Goal: Transaction & Acquisition: Purchase product/service

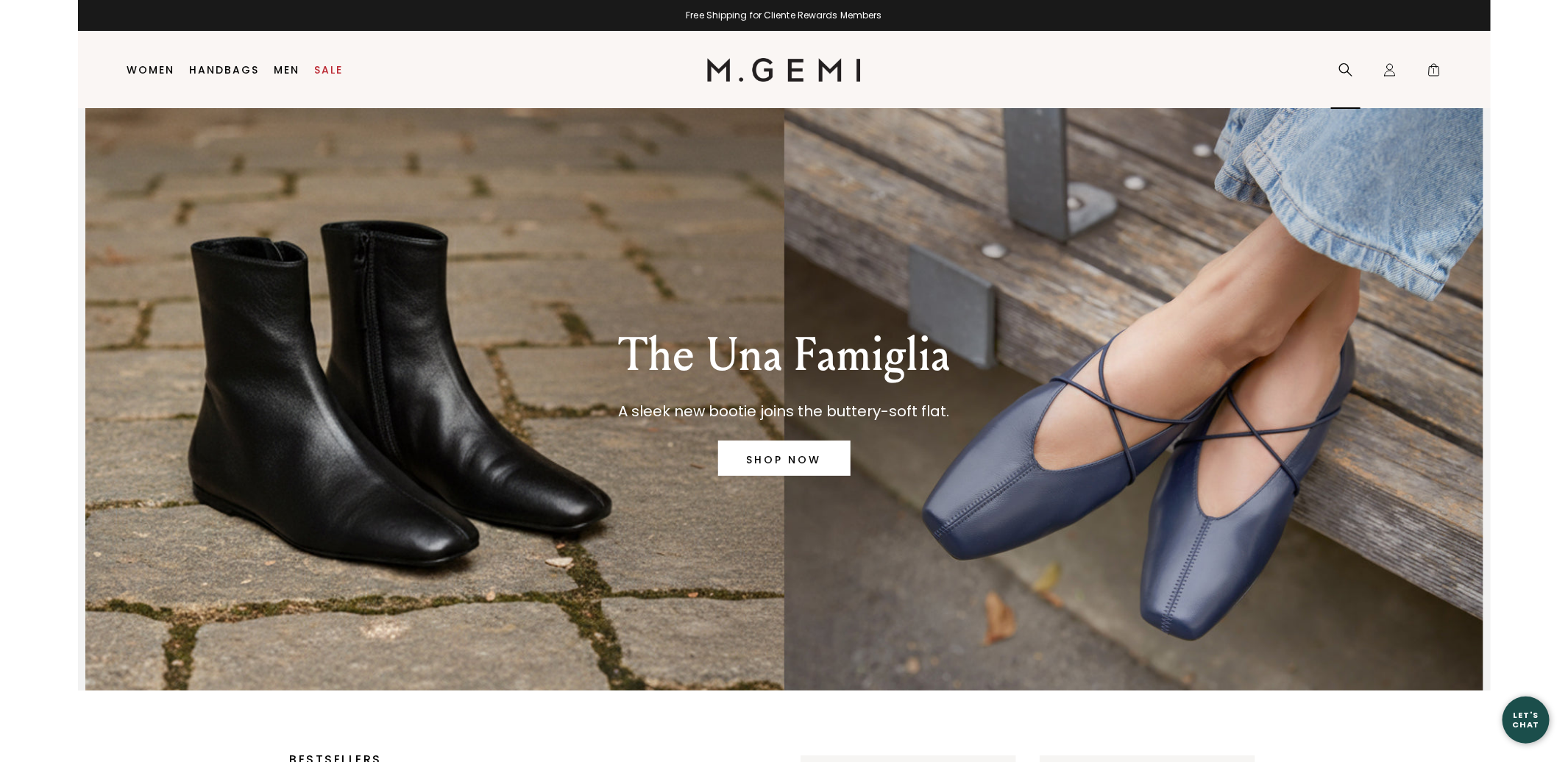
click at [1345, 70] on icon at bounding box center [1346, 70] width 15 height 15
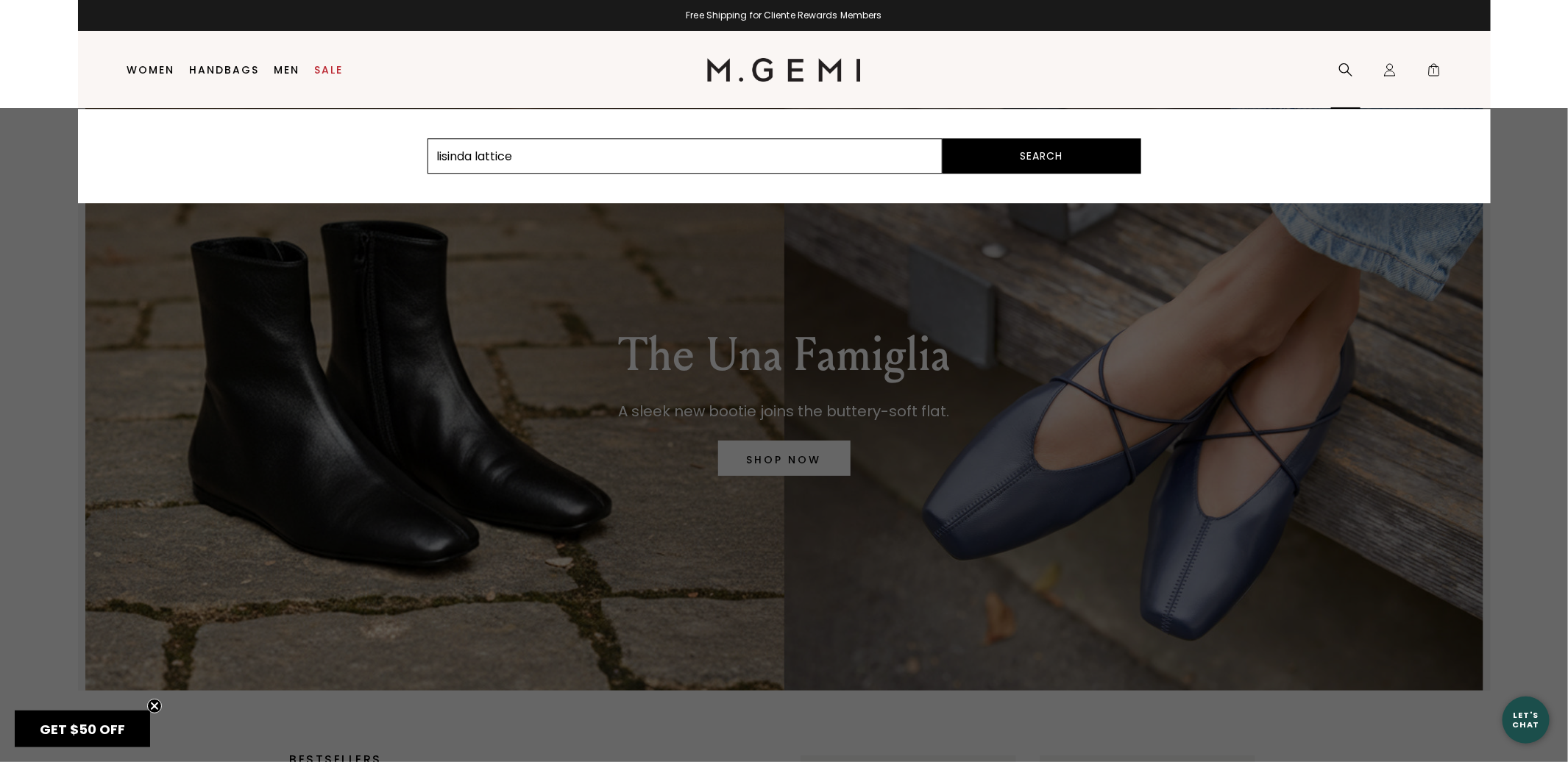
type input "lisinda lattice"
click at [942, 138] on button "Search" at bounding box center [1041, 155] width 198 height 35
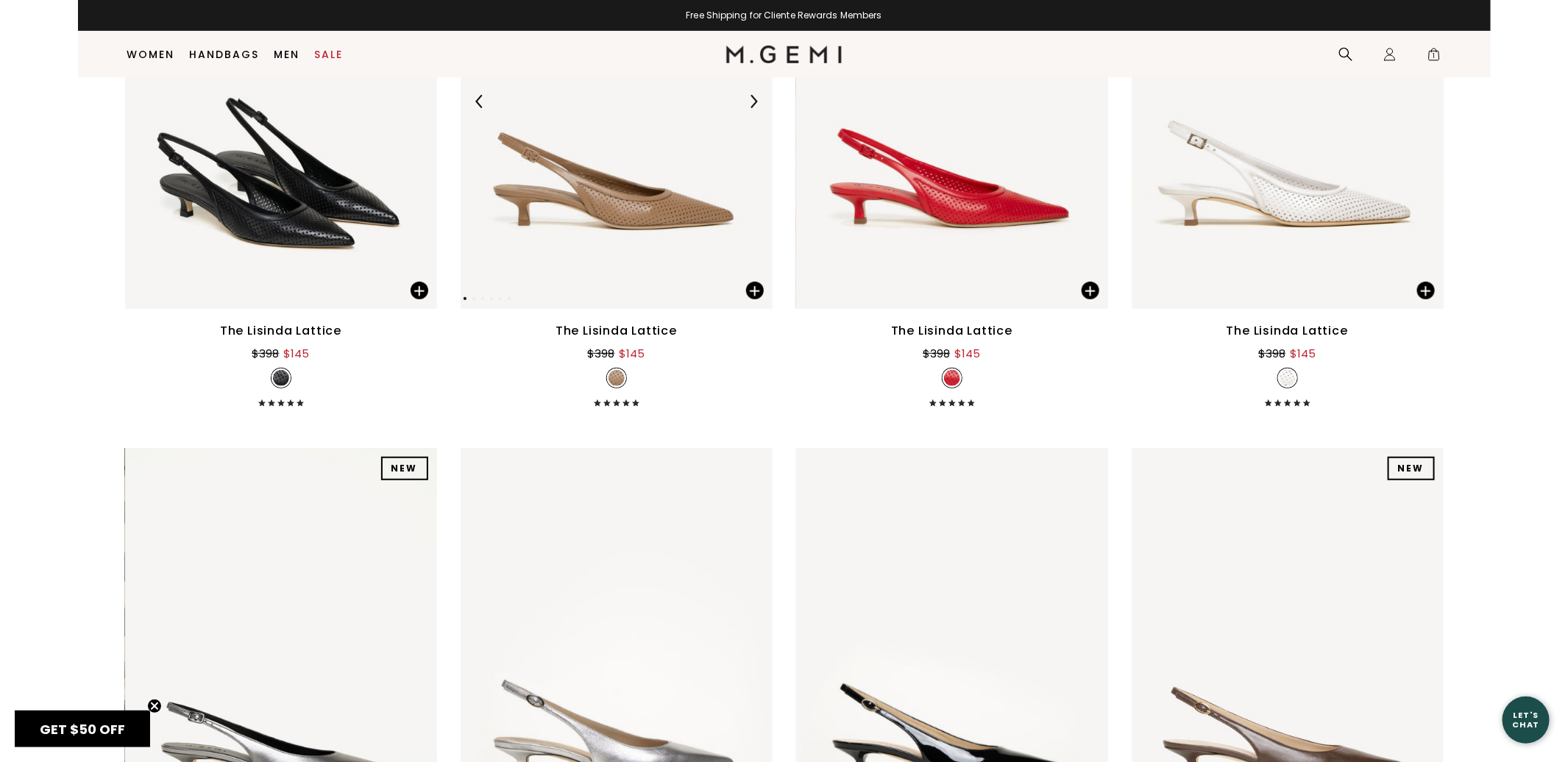
click at [632, 241] on img at bounding box center [616, 101] width 312 height 416
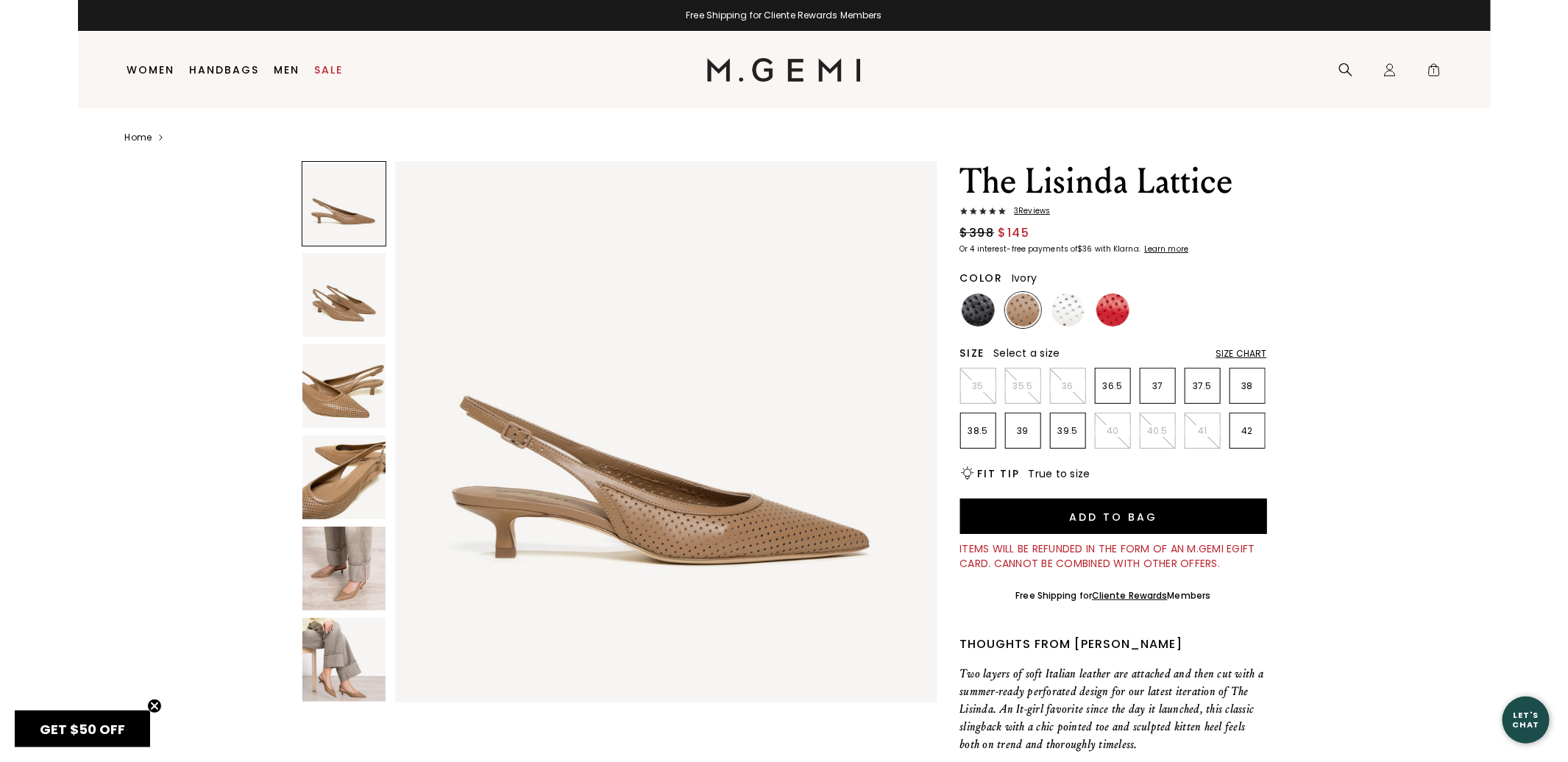
click at [1081, 315] on img at bounding box center [1068, 310] width 33 height 33
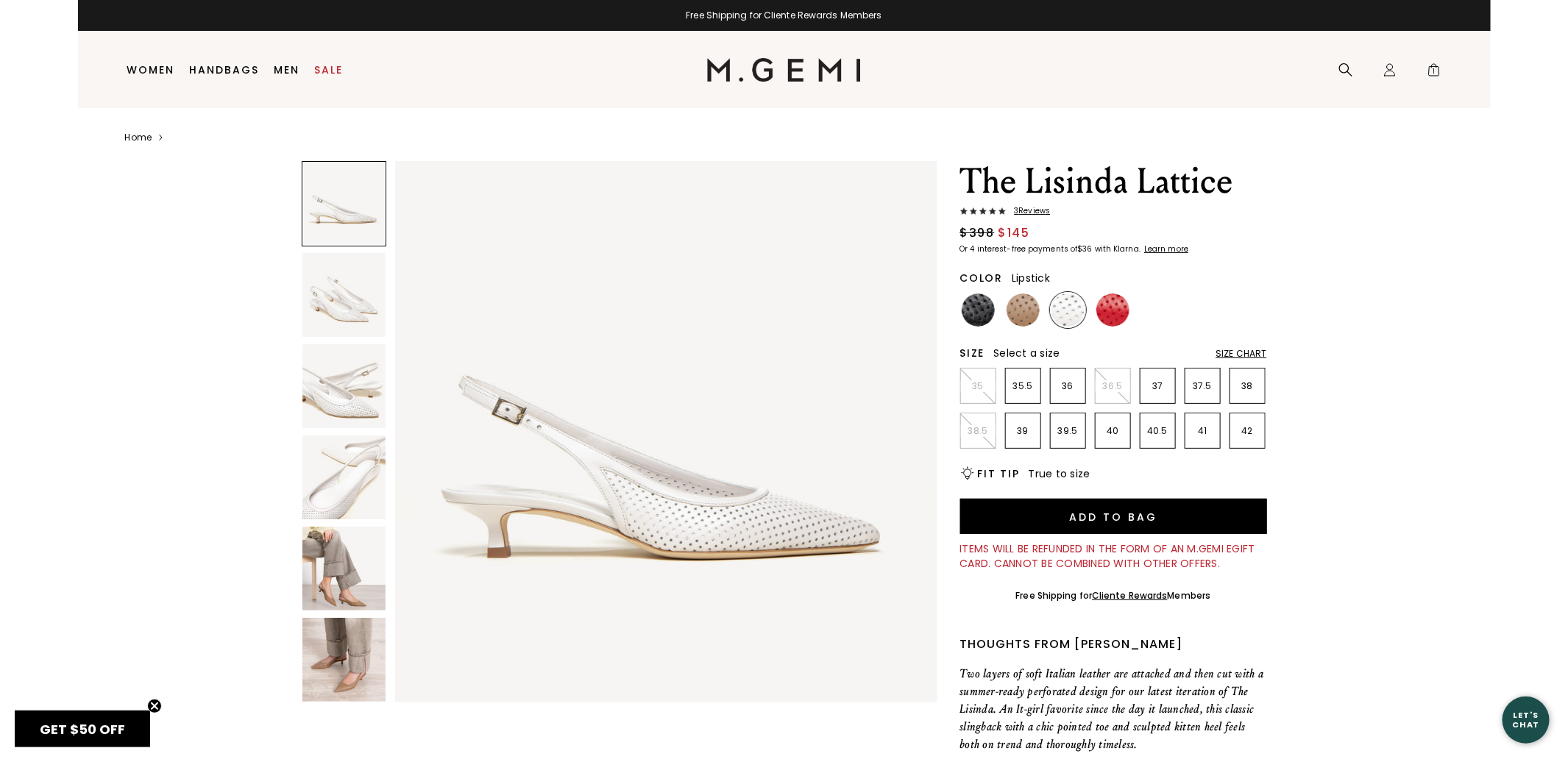
click at [1121, 306] on img at bounding box center [1113, 310] width 33 height 33
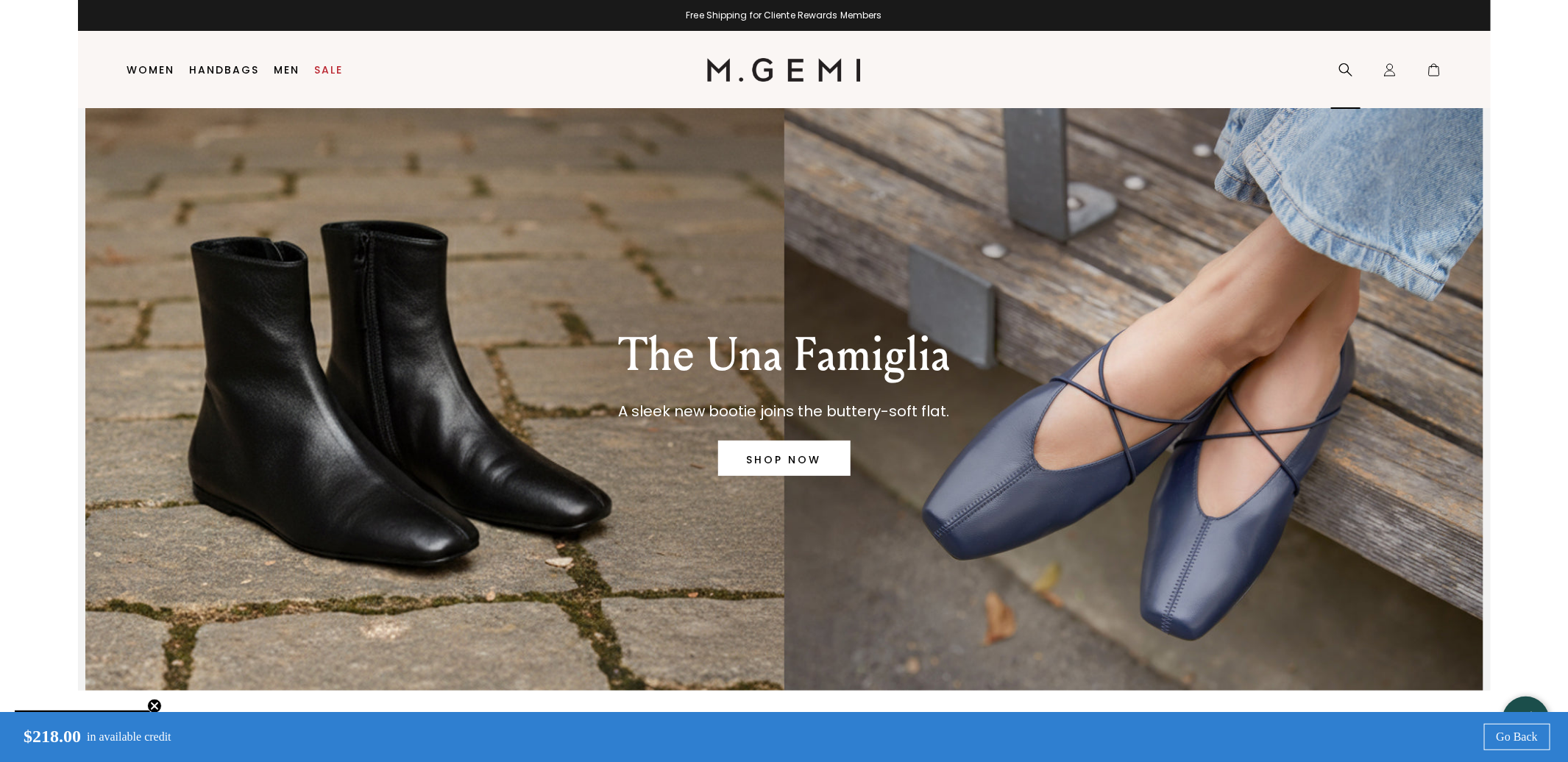
click at [1161, 63] on icon at bounding box center [1346, 70] width 15 height 15
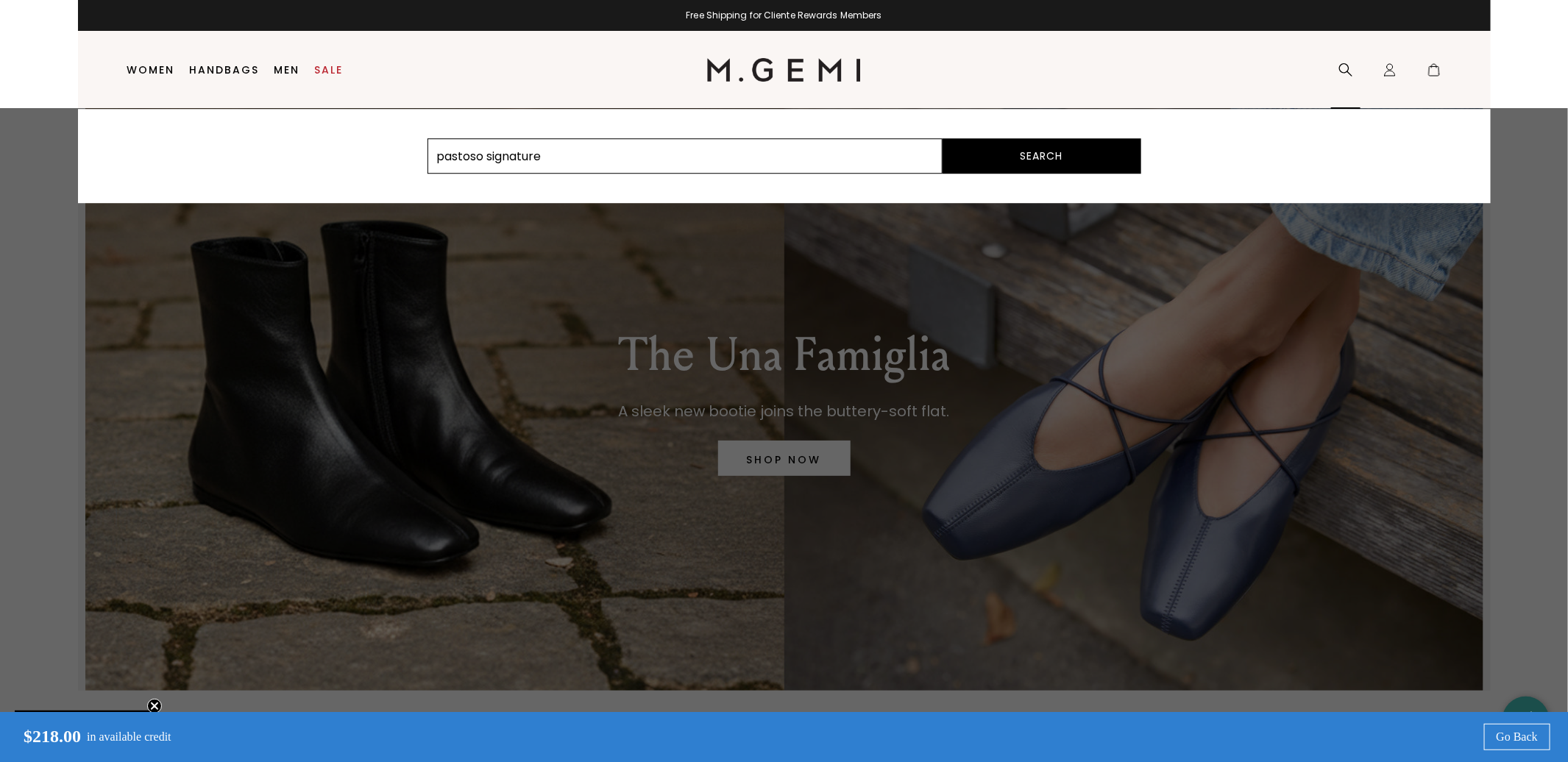
type input "pastoso signature"
click at [942, 138] on button "Search" at bounding box center [1041, 155] width 198 height 35
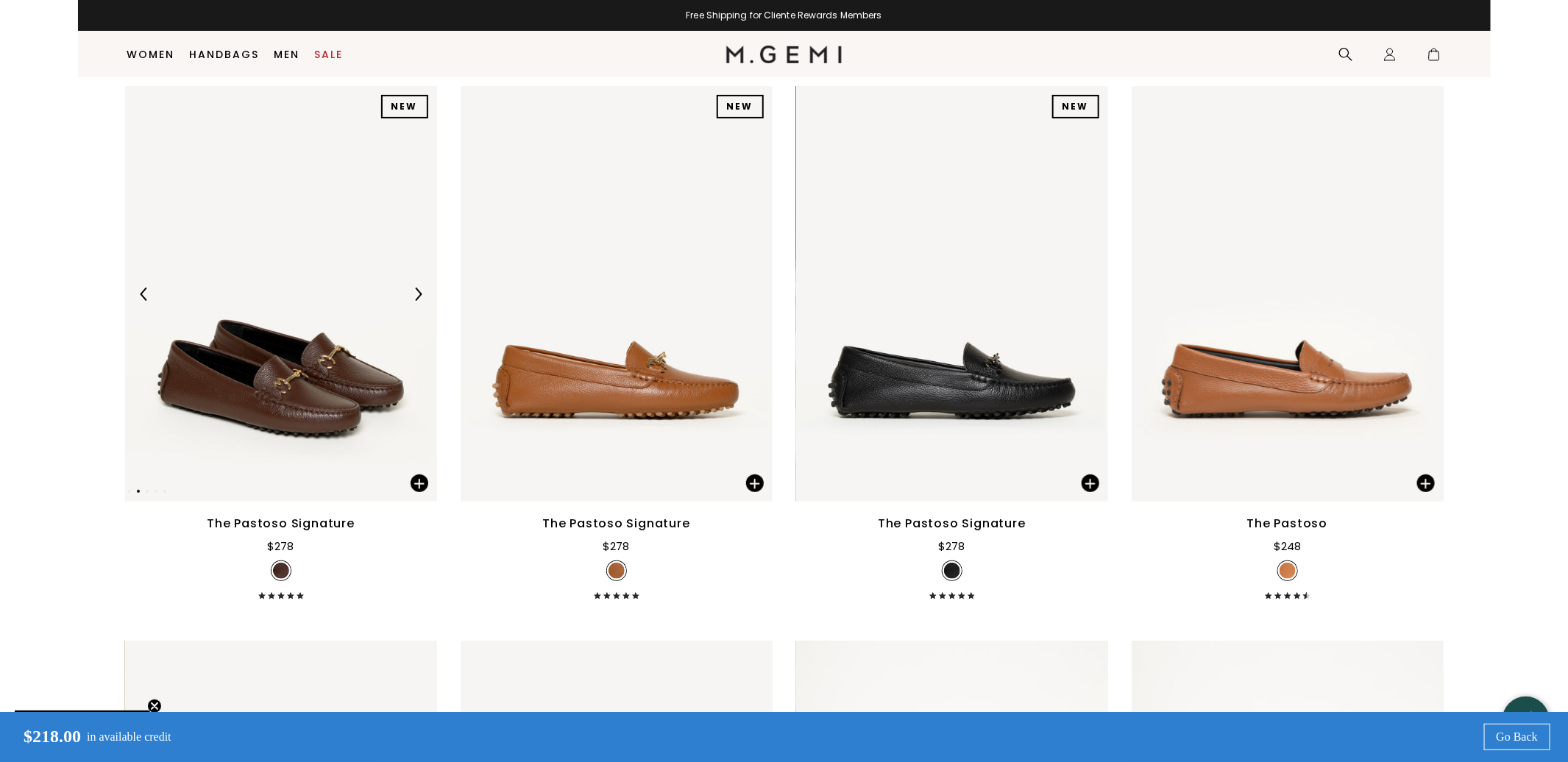
click at [278, 373] on img at bounding box center [281, 293] width 312 height 416
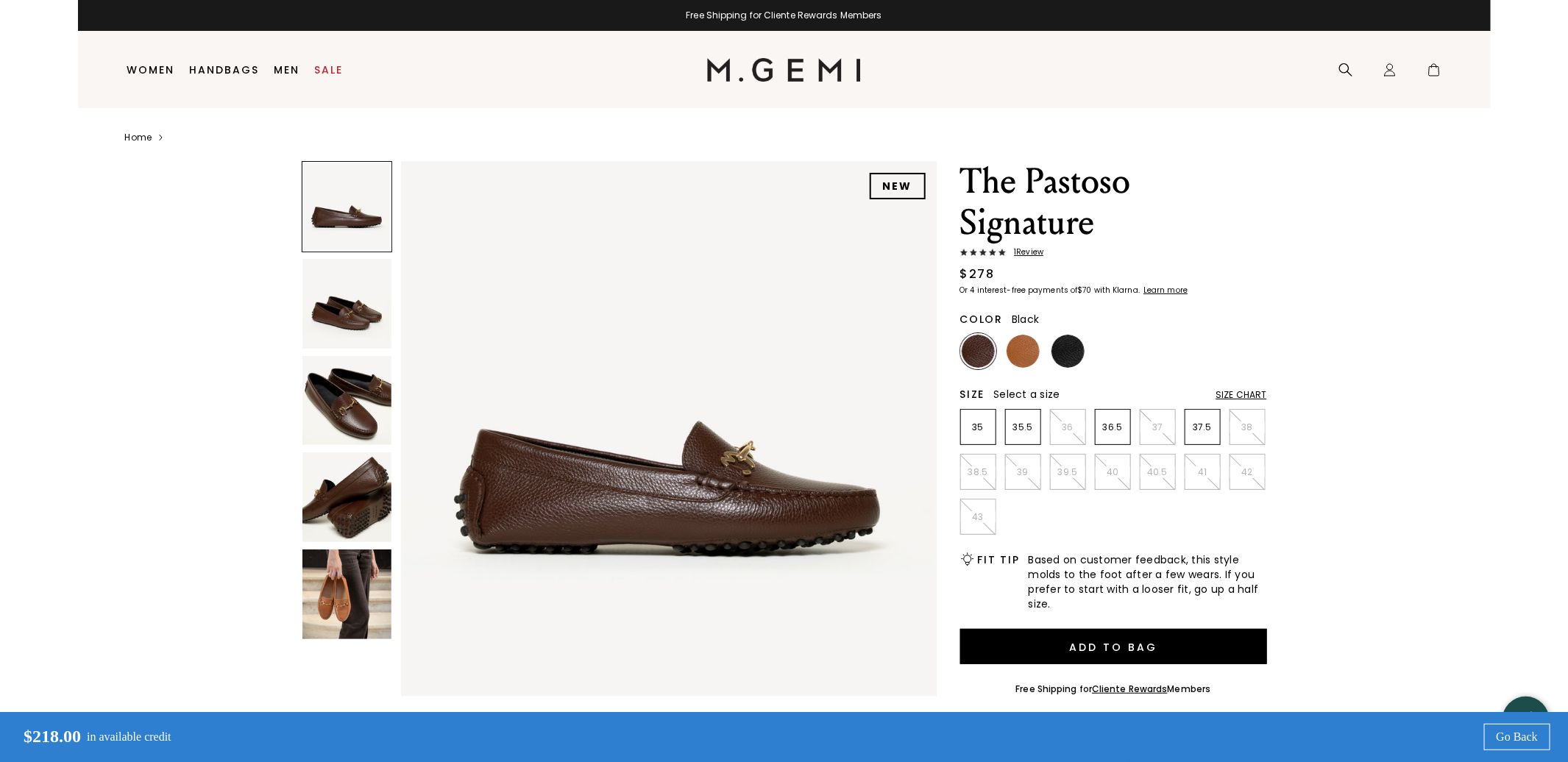
click at [1064, 346] on img at bounding box center [1068, 352] width 33 height 33
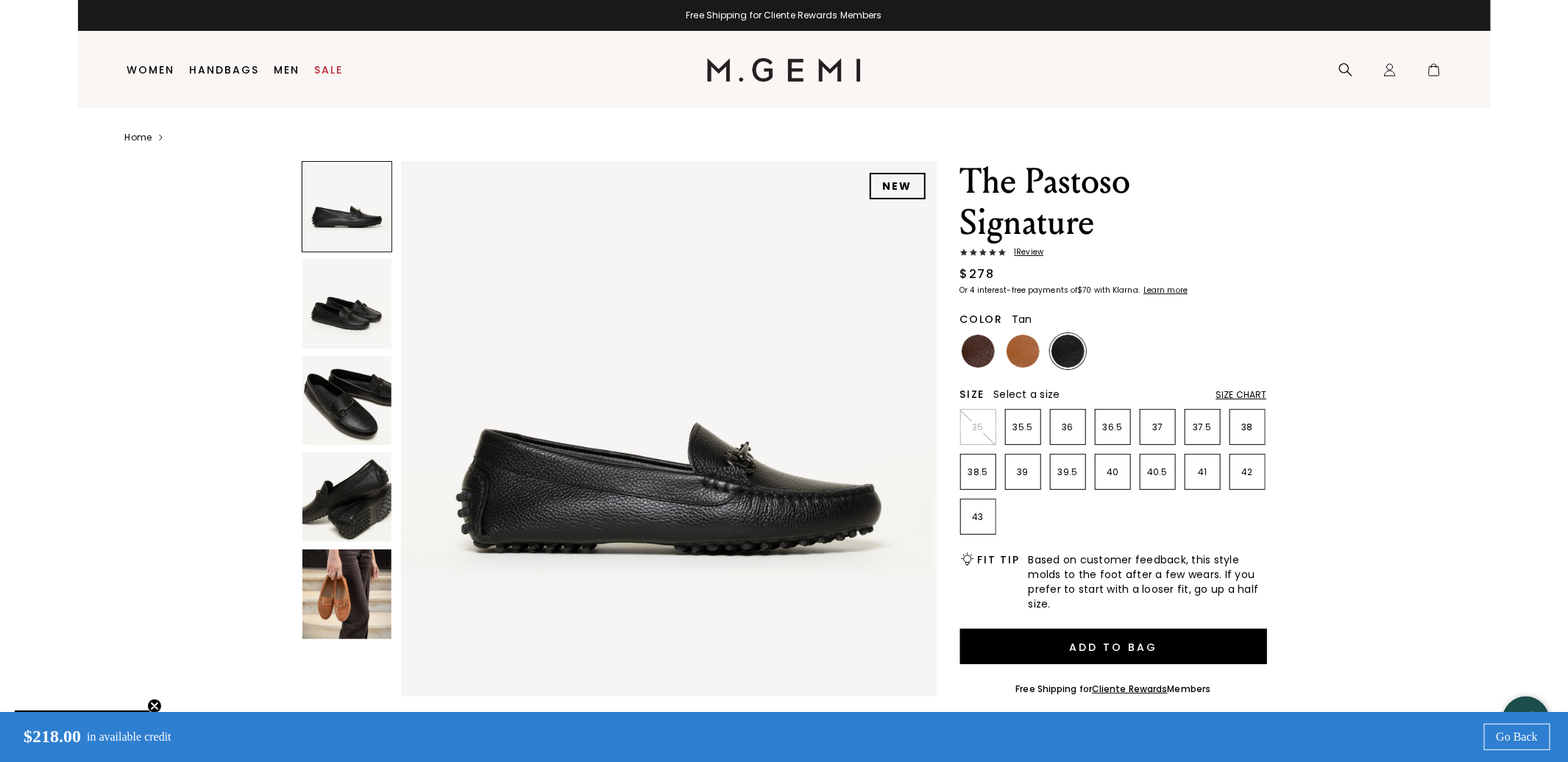
click at [1027, 355] on img at bounding box center [1023, 352] width 33 height 33
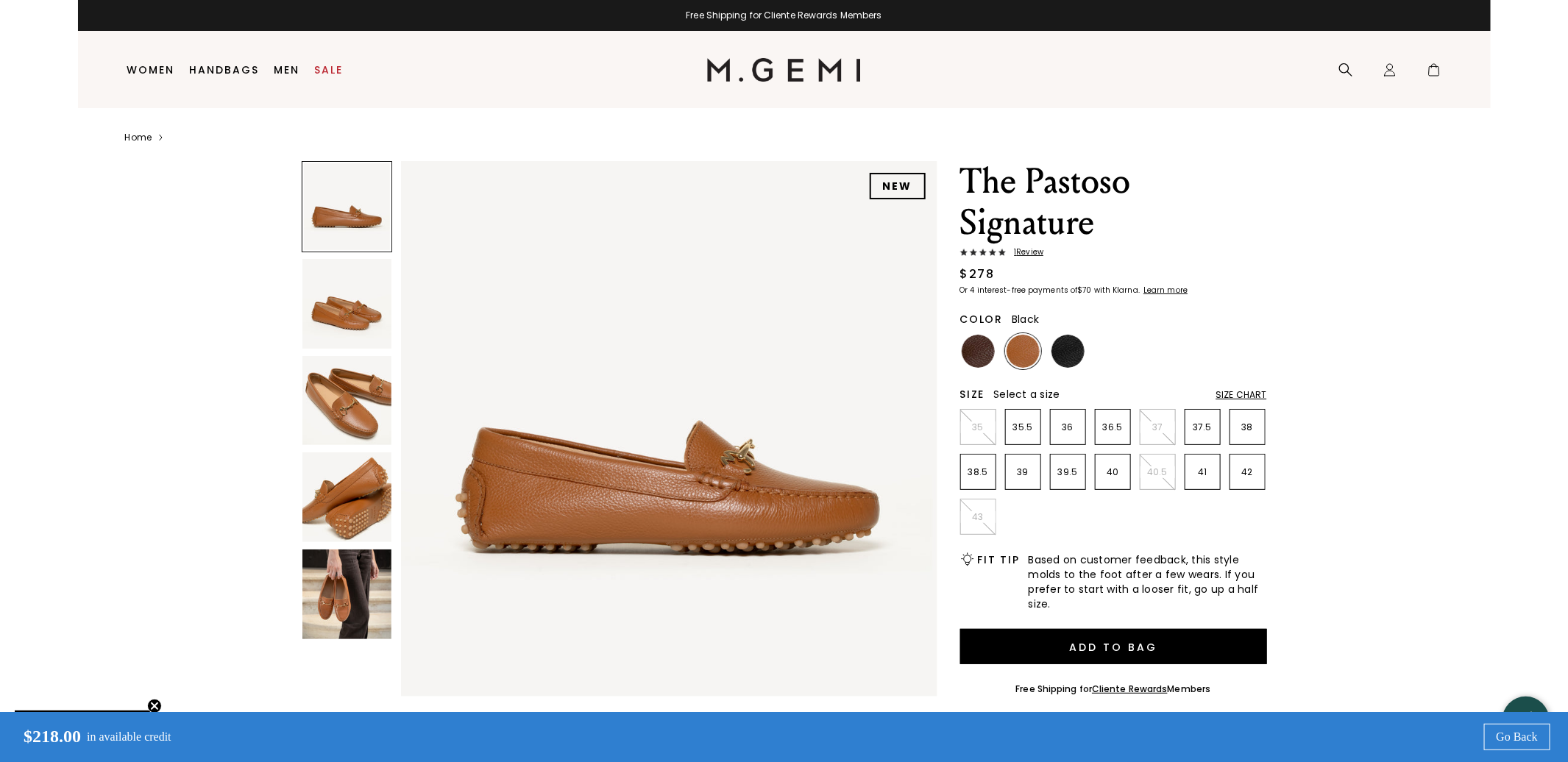
click at [1071, 355] on img at bounding box center [1068, 352] width 33 height 33
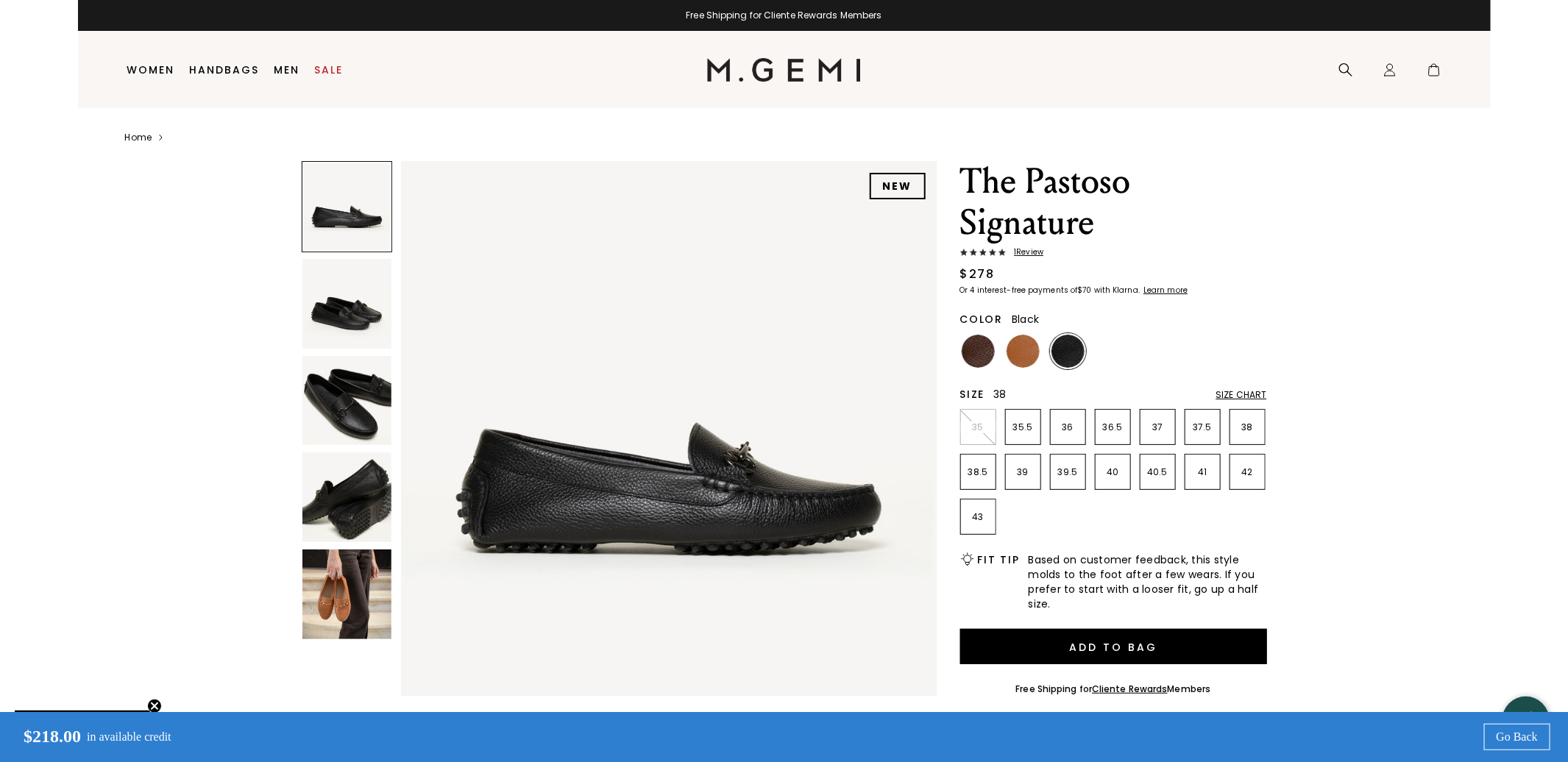
click at [1259, 432] on p "38" at bounding box center [1247, 428] width 35 height 12
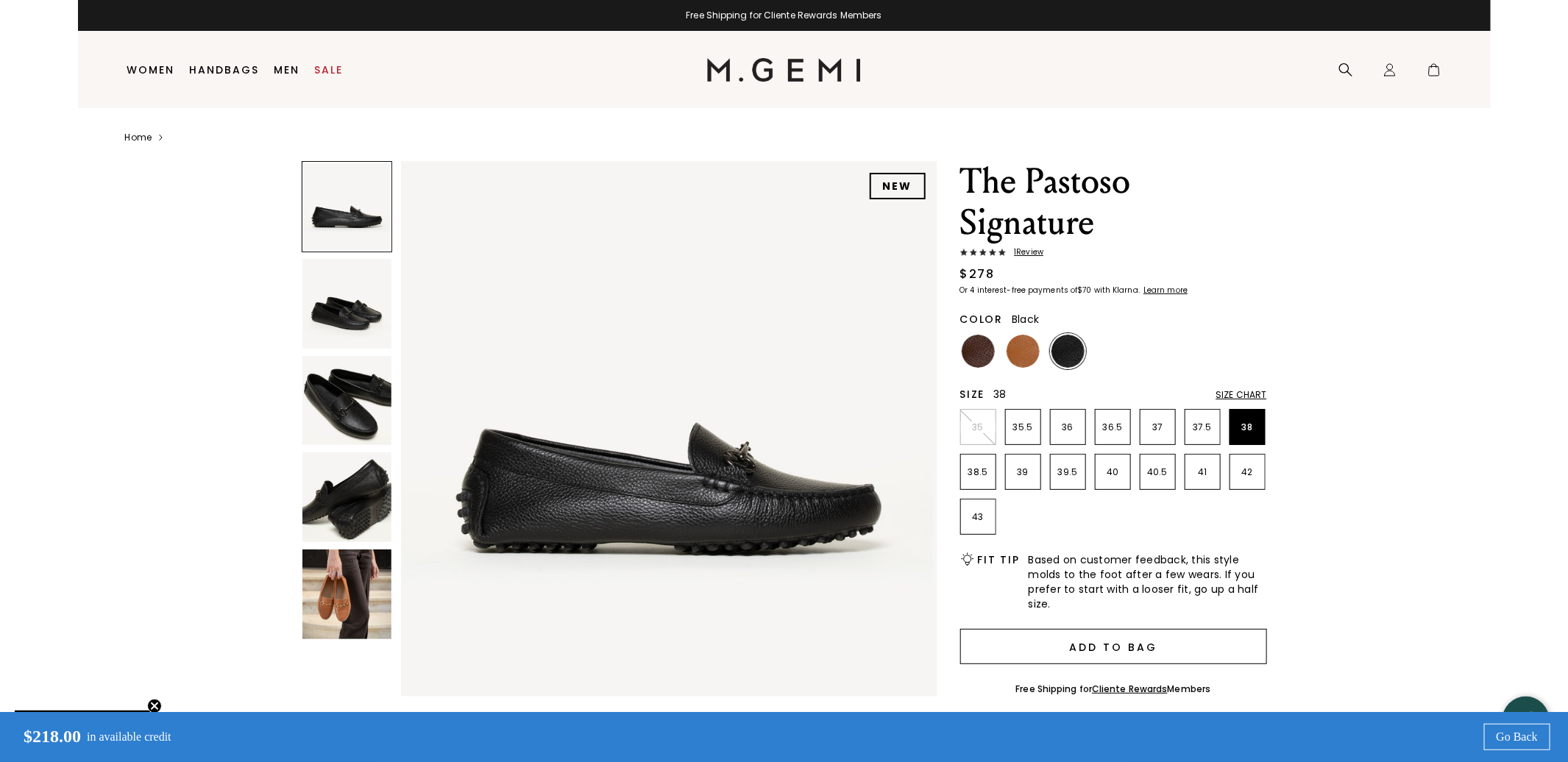
click at [1115, 653] on button "Add to Bag" at bounding box center [1114, 647] width 307 height 35
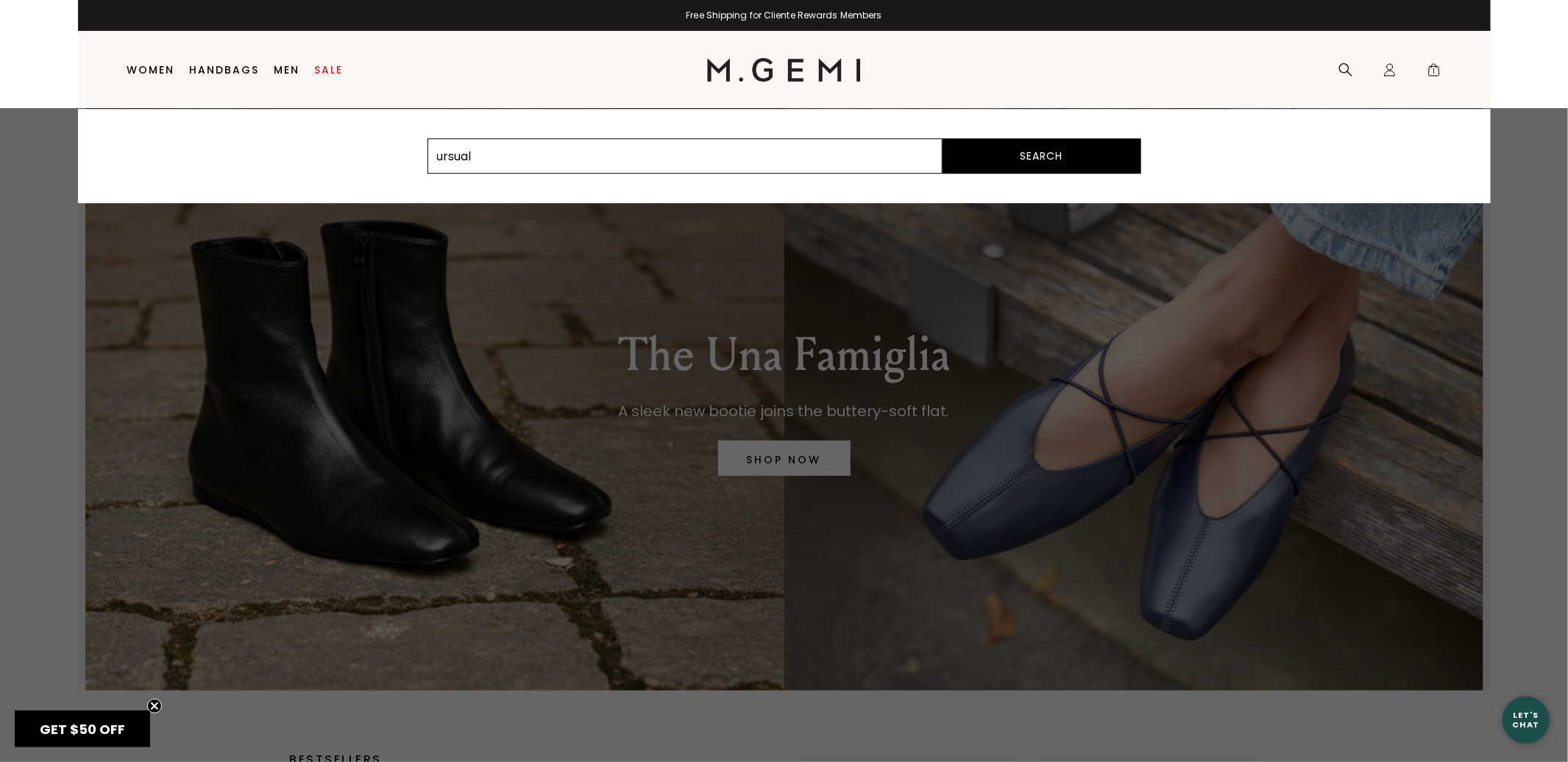
type input "ursual"
click at [942, 138] on button "Search" at bounding box center [1041, 155] width 198 height 35
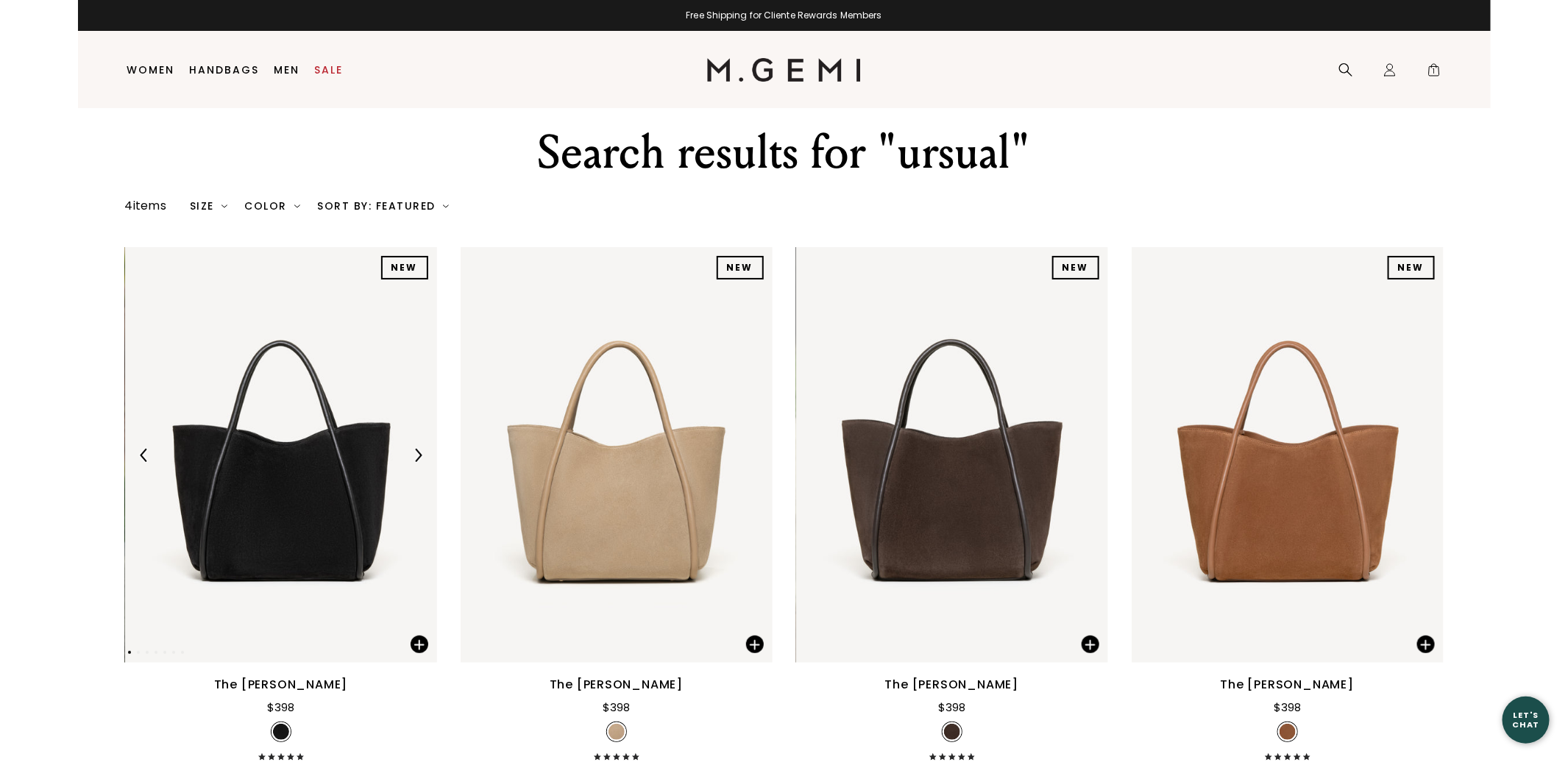
click at [282, 493] on img at bounding box center [281, 455] width 312 height 416
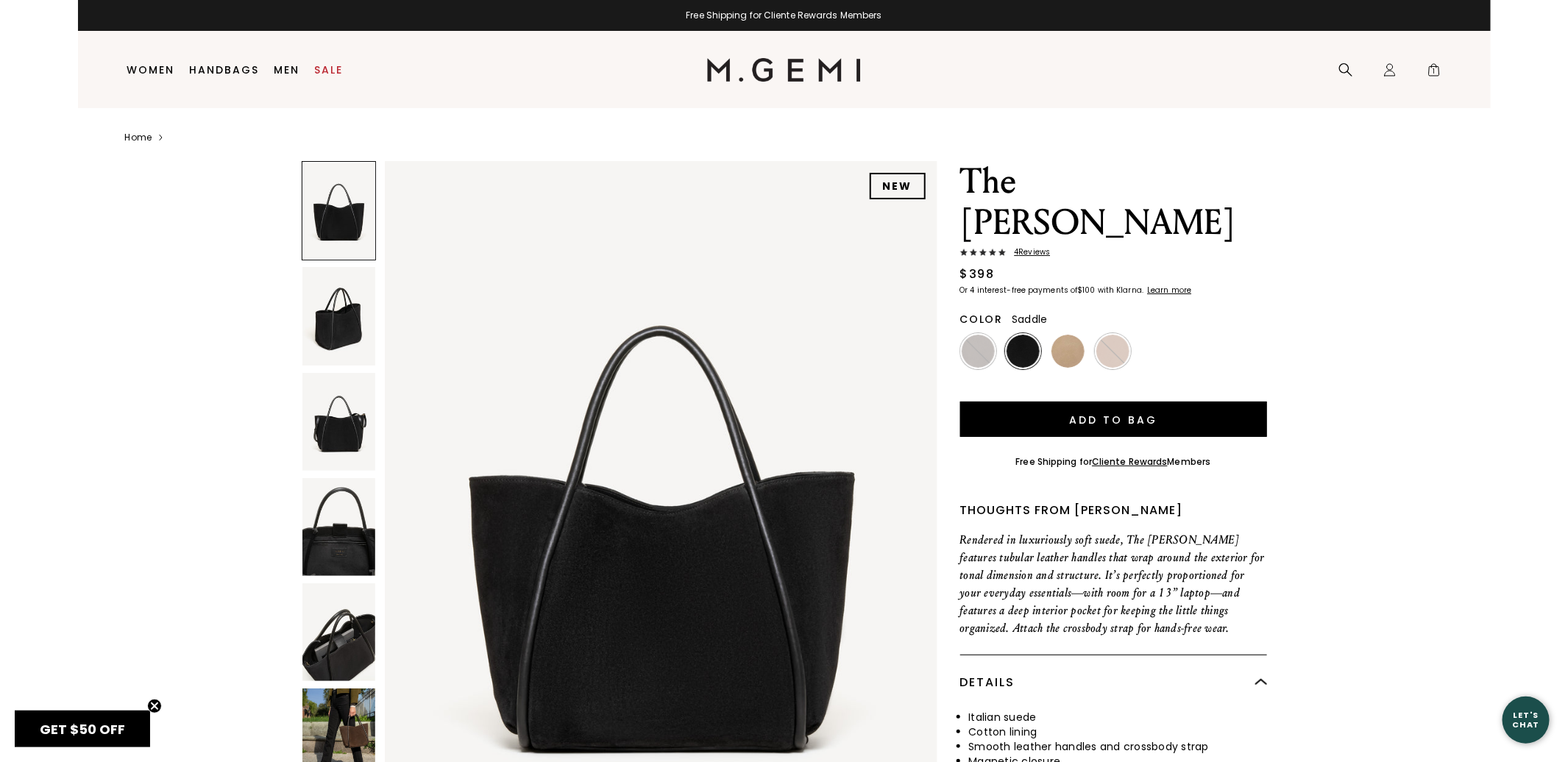
click at [1103, 335] on img at bounding box center [1113, 352] width 33 height 33
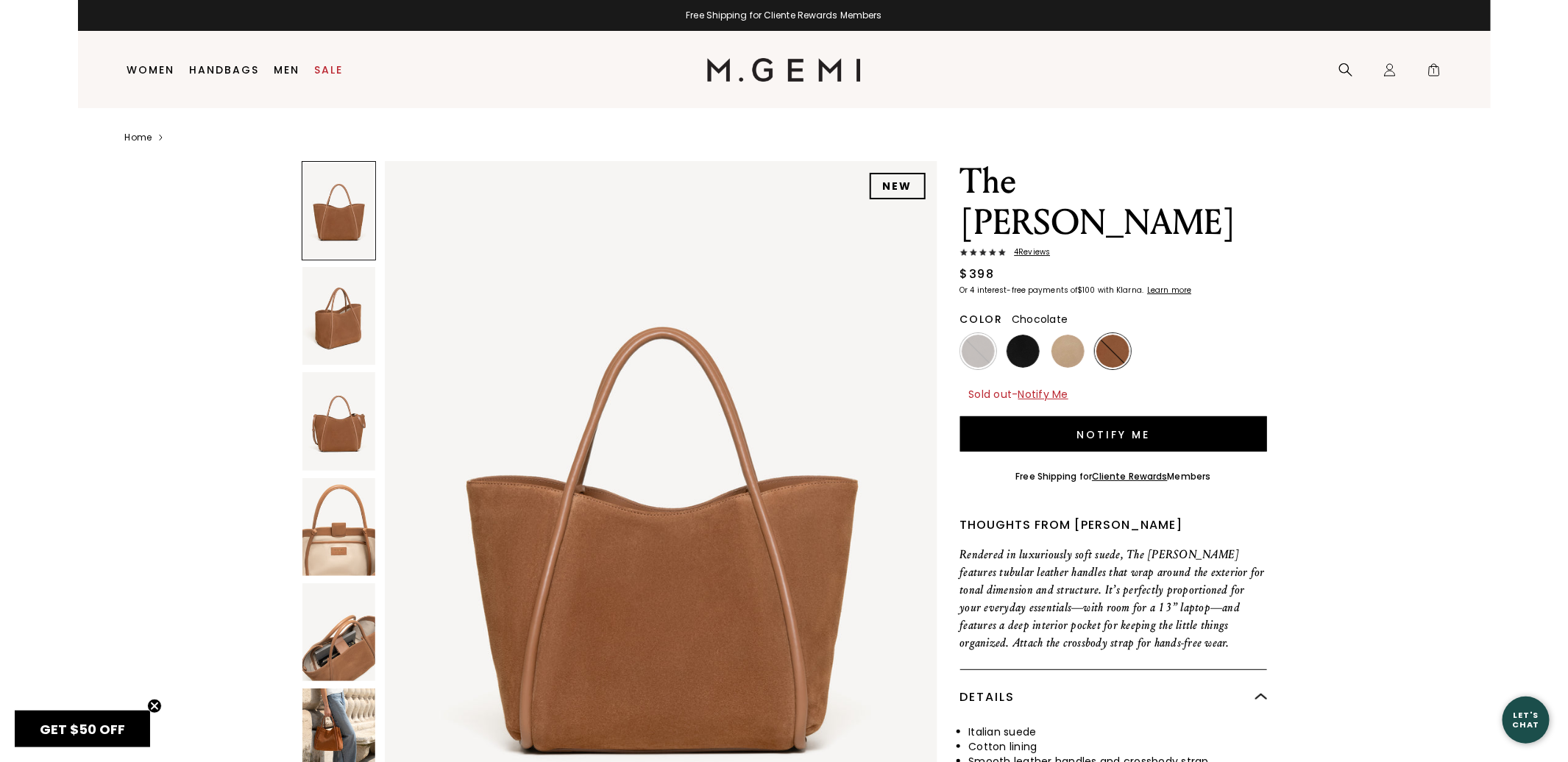
click at [985, 335] on img at bounding box center [979, 352] width 33 height 33
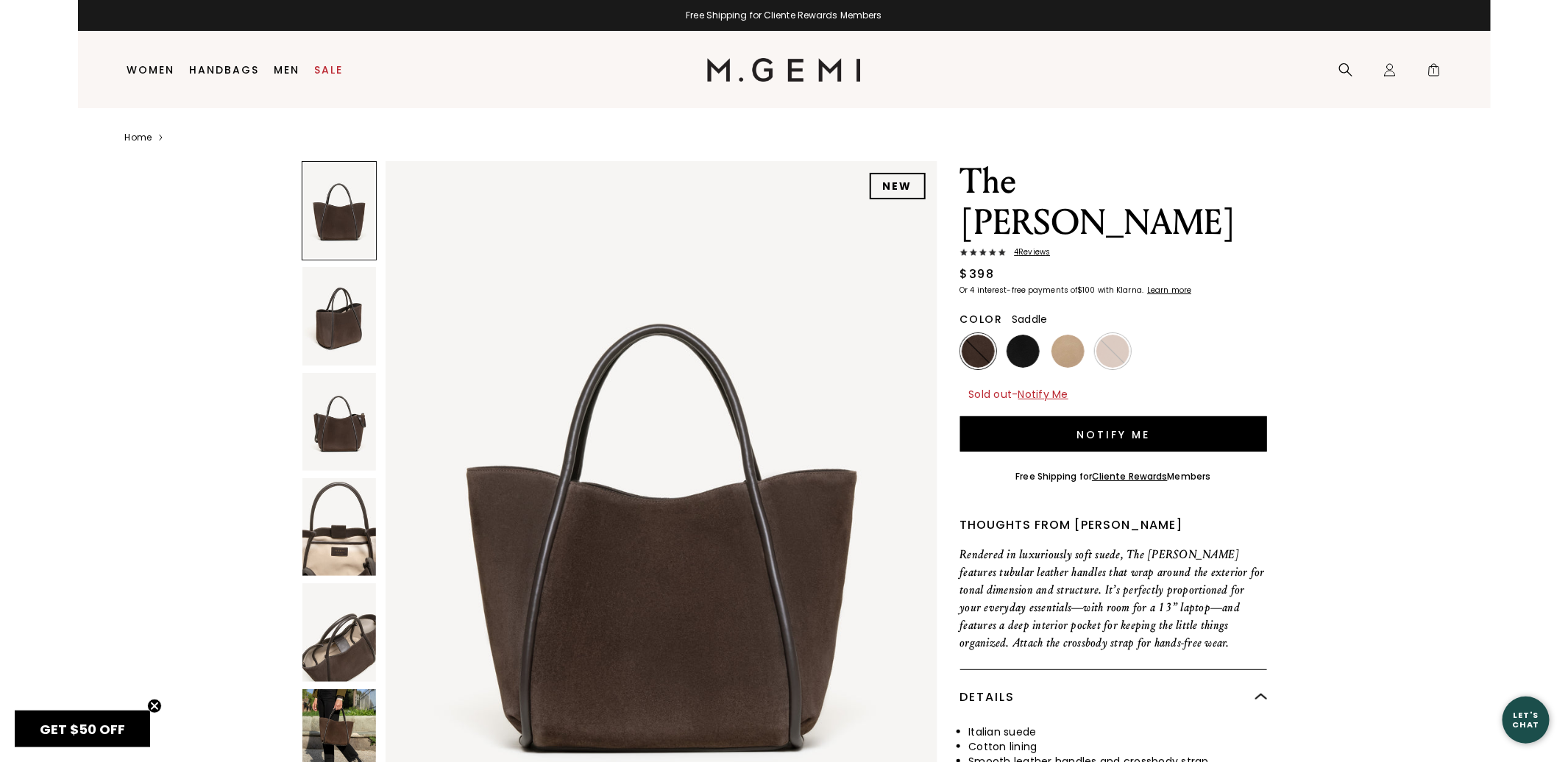
click at [1128, 335] on img at bounding box center [1113, 352] width 33 height 33
